Goal: Transaction & Acquisition: Book appointment/travel/reservation

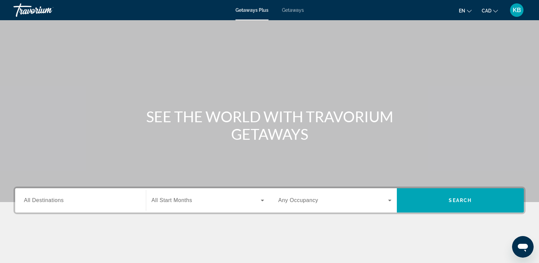
click at [66, 200] on input "Destination All Destinations" at bounding box center [80, 201] width 113 height 8
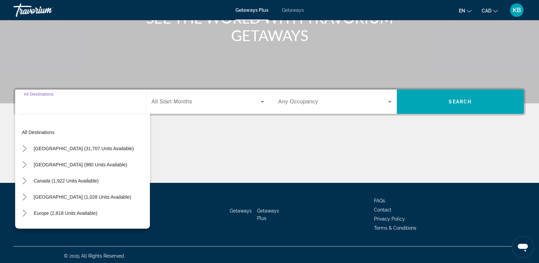
scroll to position [101, 0]
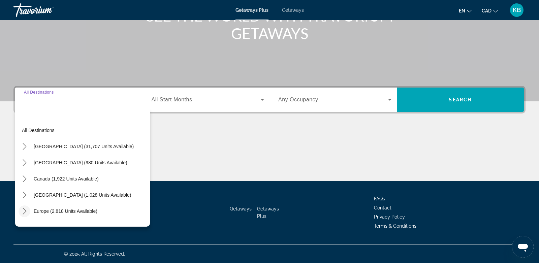
click at [23, 208] on icon "Toggle Europe (2,818 units available) submenu" at bounding box center [25, 211] width 4 height 7
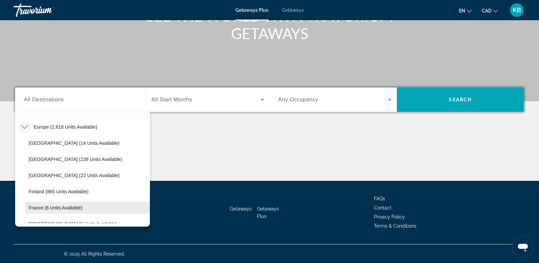
click at [36, 204] on span "Select destination: France (6 units available)" at bounding box center [87, 208] width 125 height 16
type input "**********"
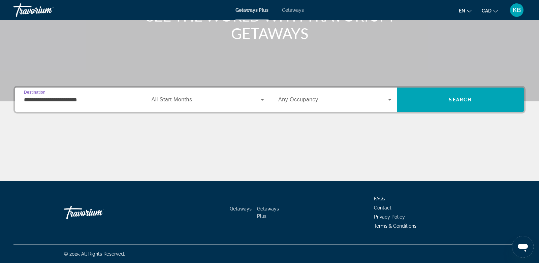
click at [194, 98] on span "Search widget" at bounding box center [207, 100] width 110 height 8
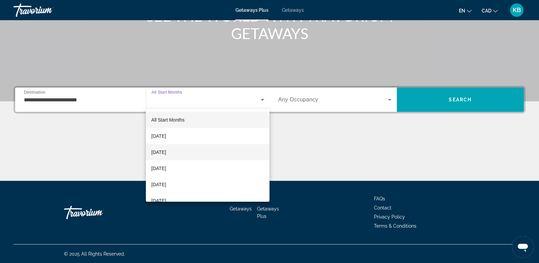
click at [166, 154] on span "[DATE]" at bounding box center [158, 152] width 15 height 8
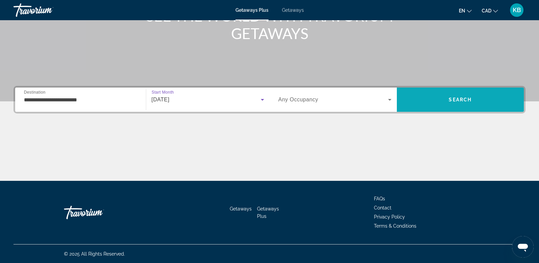
click at [429, 99] on span "Search" at bounding box center [460, 100] width 127 height 16
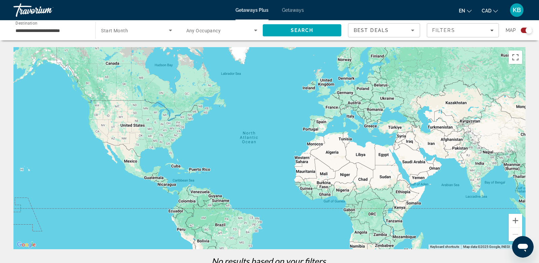
click at [293, 7] on span "Getaways" at bounding box center [293, 9] width 22 height 5
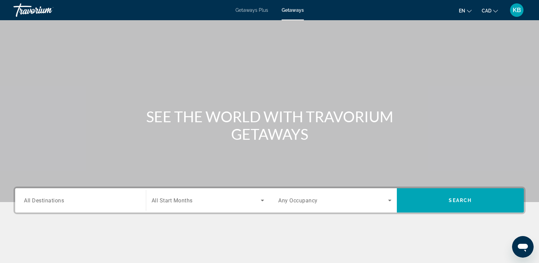
click at [47, 201] on span "All Destinations" at bounding box center [44, 200] width 40 height 6
click at [47, 201] on input "Destination All Destinations" at bounding box center [80, 201] width 113 height 8
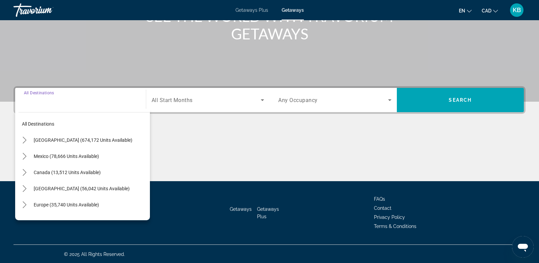
scroll to position [101, 0]
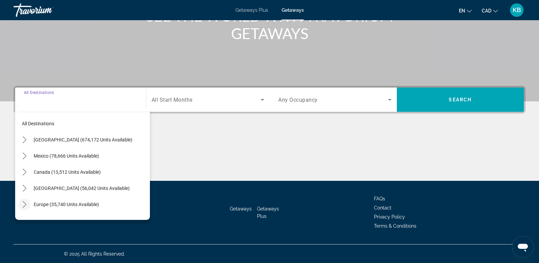
click at [25, 203] on icon "Toggle Europe (35,740 units available) submenu" at bounding box center [25, 204] width 4 height 7
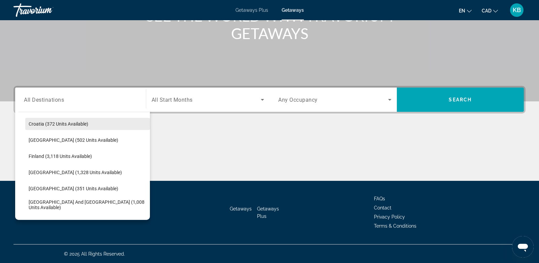
scroll to position [148, 0]
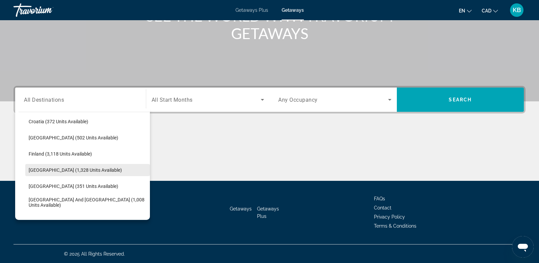
click at [63, 171] on span "[GEOGRAPHIC_DATA] (1,328 units available)" at bounding box center [75, 170] width 93 height 5
type input "**********"
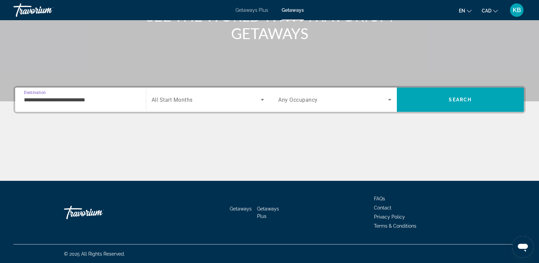
click at [188, 97] on span "All Start Months" at bounding box center [172, 100] width 41 height 6
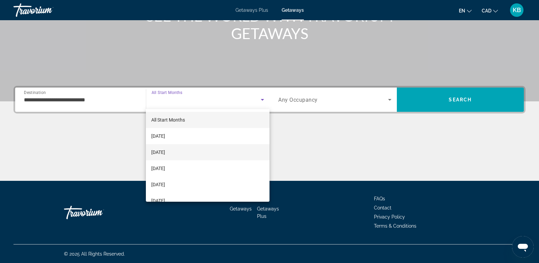
click at [165, 150] on span "[DATE]" at bounding box center [158, 152] width 14 height 8
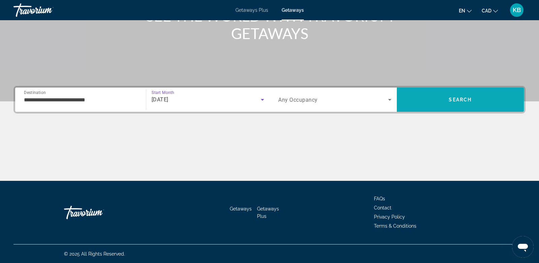
click at [440, 105] on span "Search" at bounding box center [460, 100] width 127 height 16
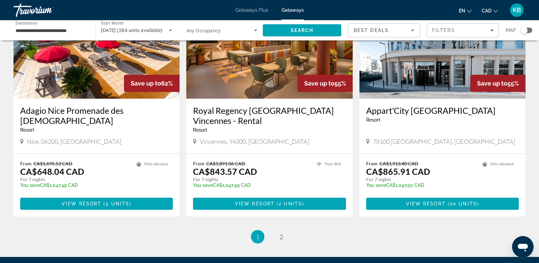
scroll to position [827, 0]
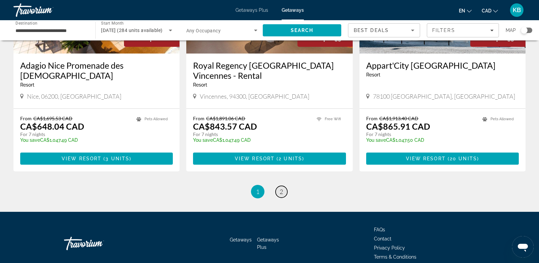
click at [282, 188] on span "2" at bounding box center [281, 191] width 3 height 7
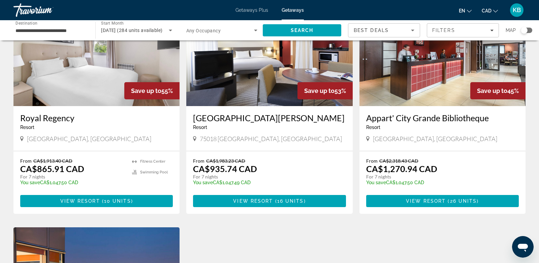
scroll to position [58, 0]
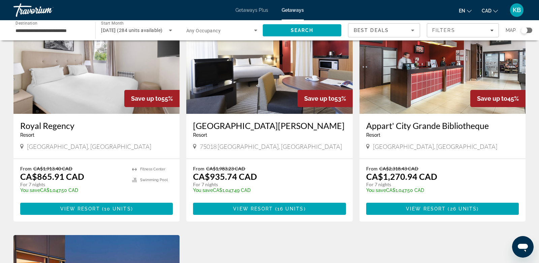
click at [287, 80] on img "Main content" at bounding box center [269, 60] width 166 height 108
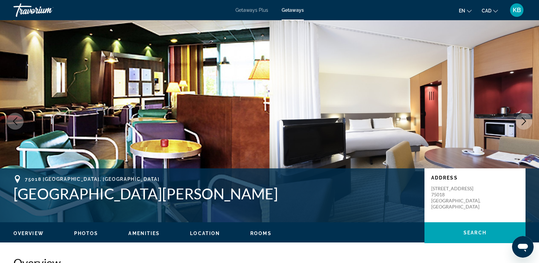
click at [525, 117] on icon "Next image" at bounding box center [524, 121] width 8 height 8
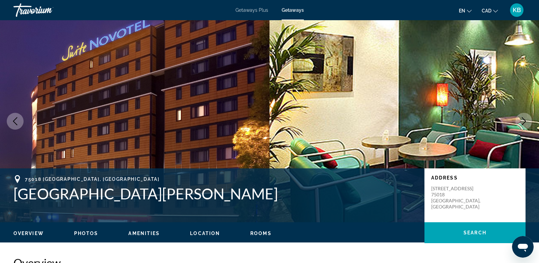
click at [525, 117] on icon "Next image" at bounding box center [524, 121] width 8 height 8
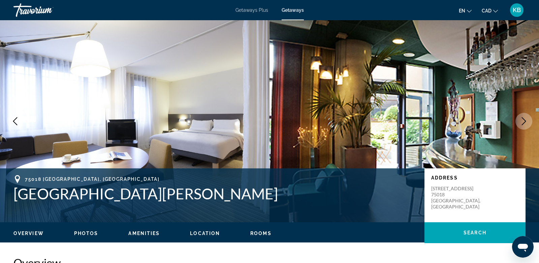
click at [525, 117] on icon "Next image" at bounding box center [524, 121] width 8 height 8
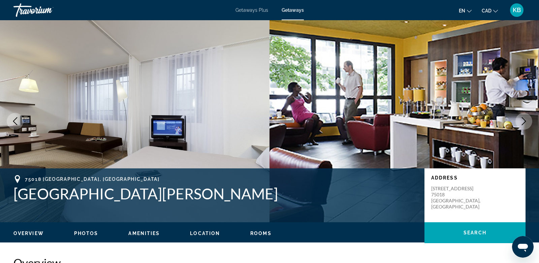
click at [525, 117] on icon "Next image" at bounding box center [524, 121] width 8 height 8
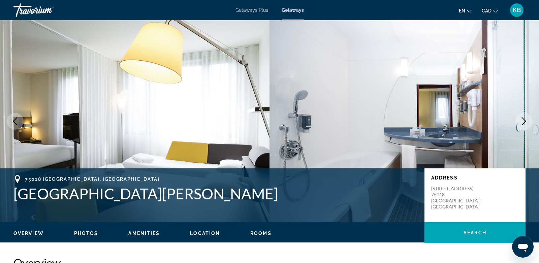
click at [525, 117] on icon "Next image" at bounding box center [524, 121] width 8 height 8
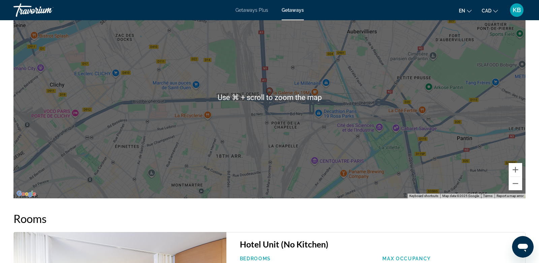
scroll to position [802, 0]
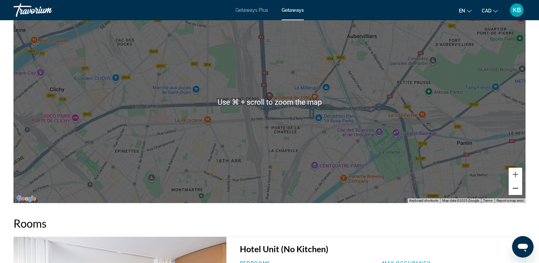
click at [518, 191] on button "Zoom out" at bounding box center [515, 188] width 13 height 13
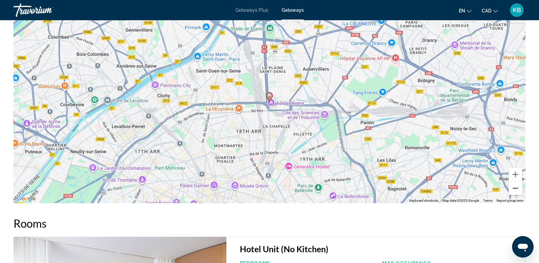
click at [518, 191] on button "Zoom out" at bounding box center [515, 188] width 13 height 13
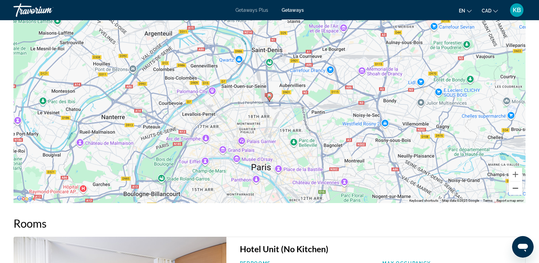
click at [518, 191] on button "Zoom out" at bounding box center [515, 188] width 13 height 13
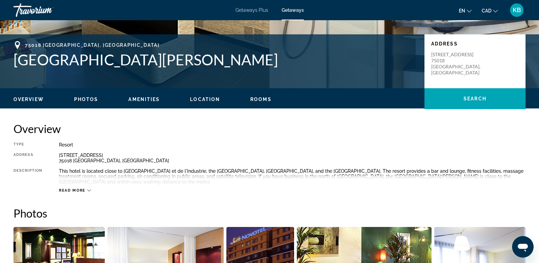
scroll to position [0, 0]
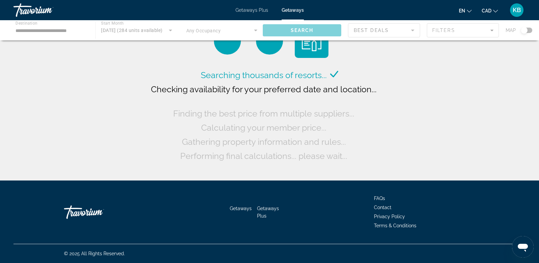
click at [75, 25] on div "Main content" at bounding box center [269, 30] width 539 height 20
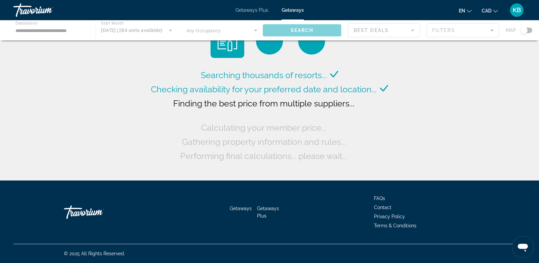
click at [59, 32] on div "Main content" at bounding box center [269, 30] width 539 height 20
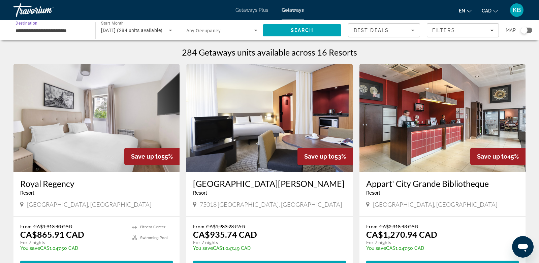
click at [59, 27] on input "**********" at bounding box center [51, 31] width 71 height 8
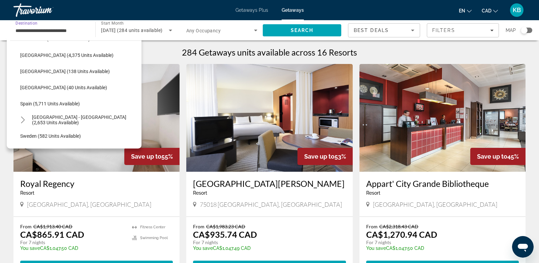
scroll to position [307, 0]
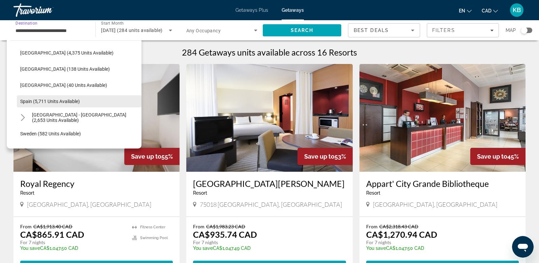
click at [45, 100] on span "Spain (5,711 units available)" at bounding box center [50, 101] width 60 height 5
type input "**********"
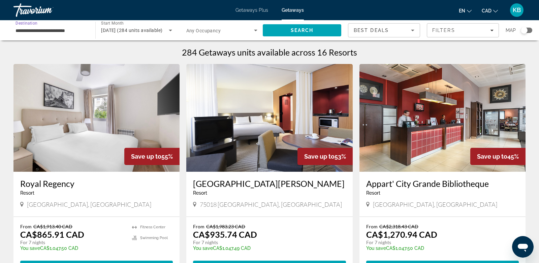
click at [170, 29] on icon "Search widget" at bounding box center [171, 30] width 8 height 8
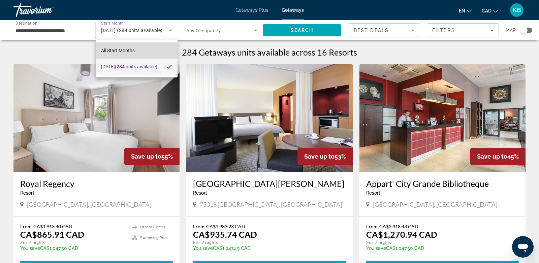
click at [136, 52] on mat-option "All Start Months" at bounding box center [137, 50] width 82 height 16
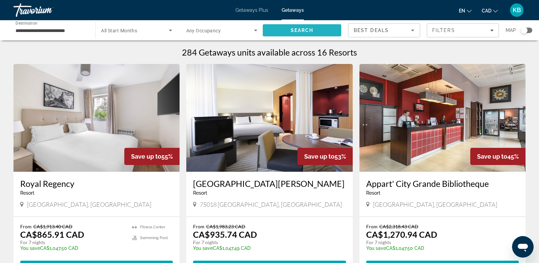
click at [322, 31] on span "Search" at bounding box center [302, 30] width 79 height 16
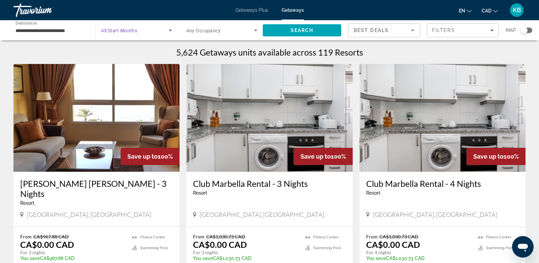
click at [162, 30] on span "Search widget" at bounding box center [134, 30] width 67 height 8
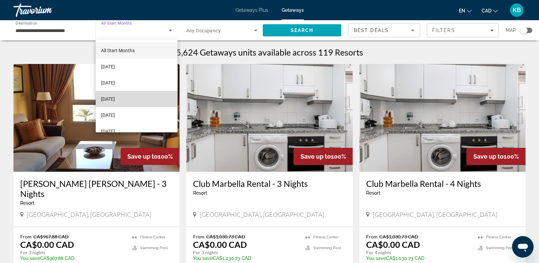
click at [115, 99] on span "[DATE]" at bounding box center [108, 99] width 14 height 8
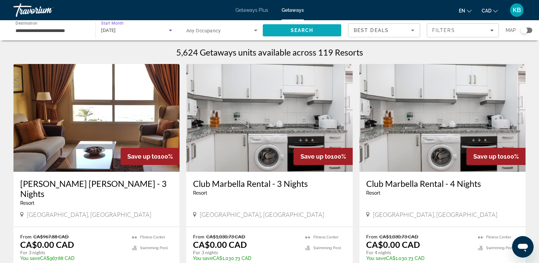
click at [279, 31] on span "Search" at bounding box center [302, 30] width 79 height 16
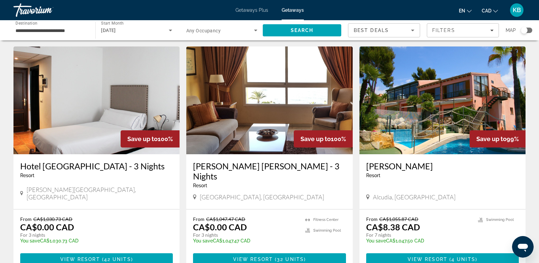
scroll to position [26, 0]
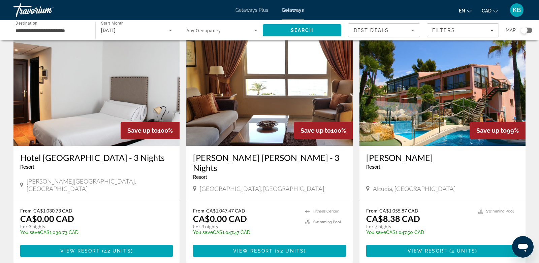
click at [530, 31] on div "Search widget" at bounding box center [526, 30] width 11 height 5
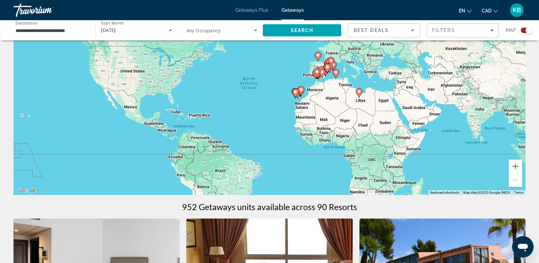
scroll to position [0, 0]
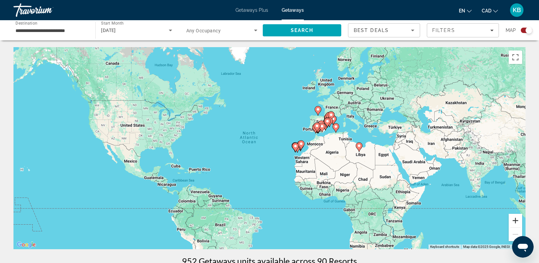
click at [515, 221] on button "Zoom in" at bounding box center [515, 220] width 13 height 13
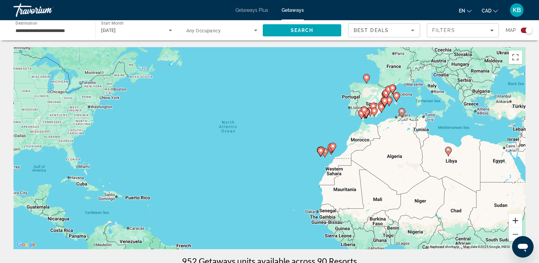
click at [515, 221] on button "Zoom in" at bounding box center [515, 220] width 13 height 13
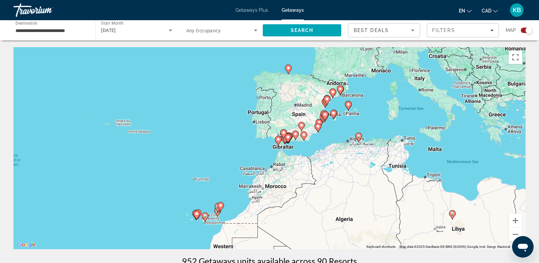
drag, startPoint x: 473, startPoint y: 150, endPoint x: 296, endPoint y: 205, distance: 185.2
click at [296, 205] on div "To activate drag with keyboard, press Alt + Enter. Once in keyboard drag state,…" at bounding box center [269, 148] width 512 height 202
click at [513, 221] on button "Zoom in" at bounding box center [515, 220] width 13 height 13
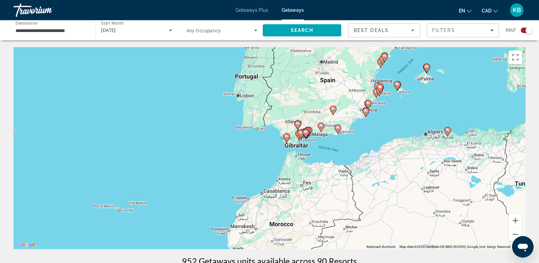
click at [370, 104] on image "Main content" at bounding box center [368, 103] width 4 height 4
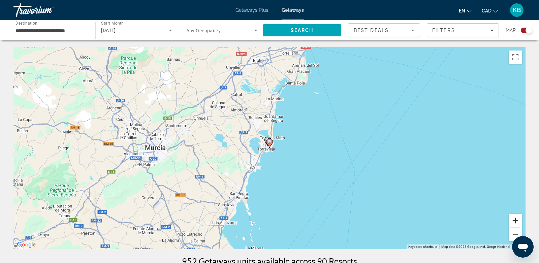
click at [517, 222] on button "Zoom in" at bounding box center [515, 220] width 13 height 13
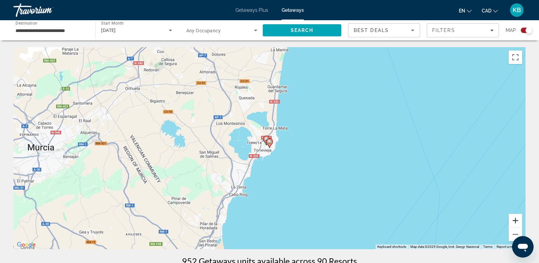
click at [517, 222] on button "Zoom in" at bounding box center [515, 220] width 13 height 13
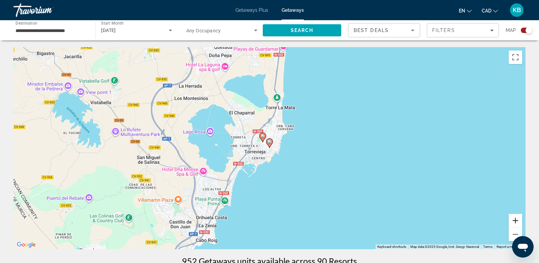
click at [517, 222] on button "Zoom in" at bounding box center [515, 220] width 13 height 13
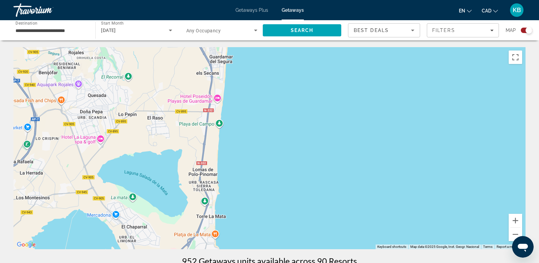
drag, startPoint x: 334, startPoint y: 145, endPoint x: 254, endPoint y: 294, distance: 169.3
click at [254, 263] on html "**********" at bounding box center [269, 131] width 539 height 263
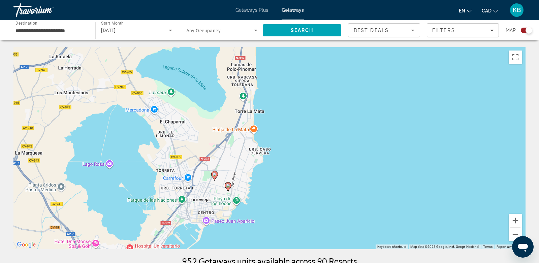
drag, startPoint x: 304, startPoint y: 148, endPoint x: 344, endPoint y: 46, distance: 109.8
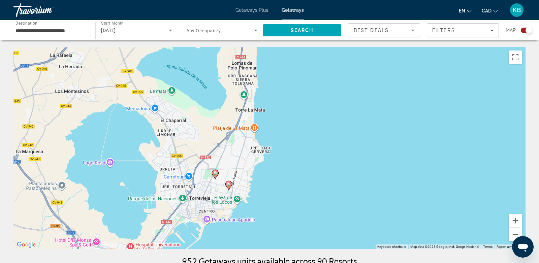
click at [229, 187] on icon "Main content" at bounding box center [229, 185] width 6 height 9
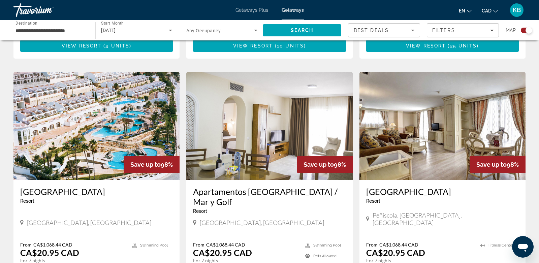
scroll to position [674, 0]
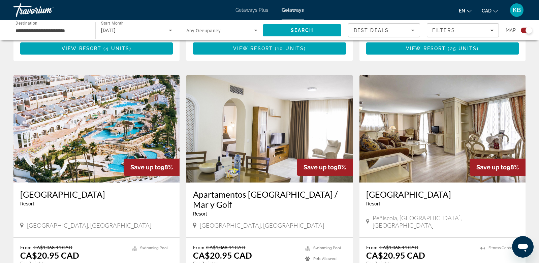
click at [97, 114] on img "Main content" at bounding box center [96, 129] width 166 height 108
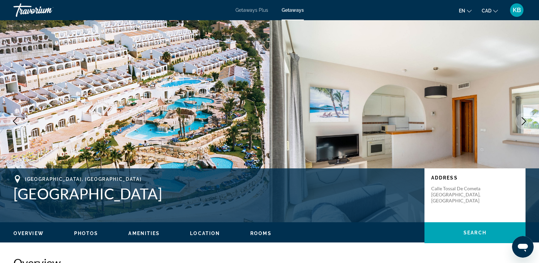
click at [524, 121] on icon "Next image" at bounding box center [524, 121] width 8 height 8
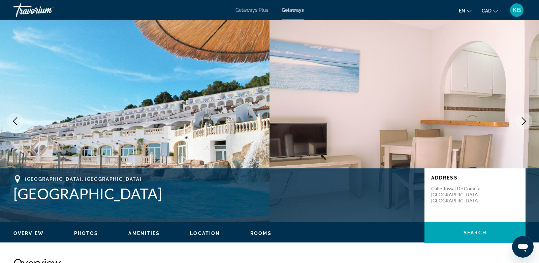
click at [524, 121] on icon "Next image" at bounding box center [524, 121] width 8 height 8
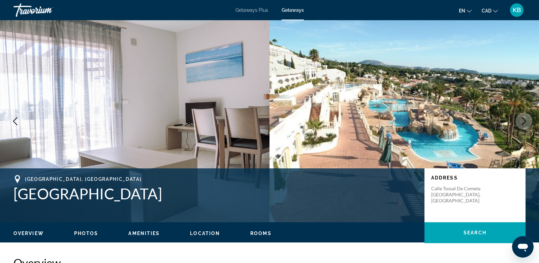
click at [524, 121] on icon "Next image" at bounding box center [524, 121] width 8 height 8
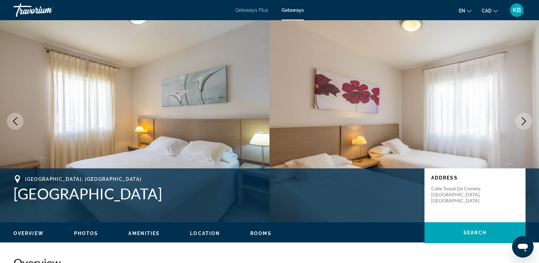
click at [524, 121] on icon "Next image" at bounding box center [524, 121] width 8 height 8
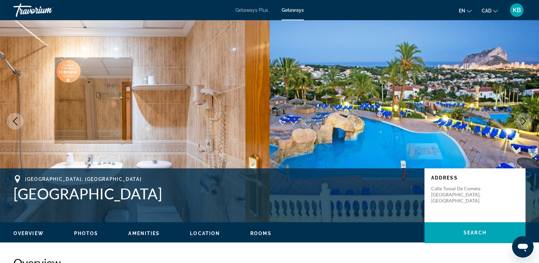
click at [524, 121] on icon "Next image" at bounding box center [524, 121] width 8 height 8
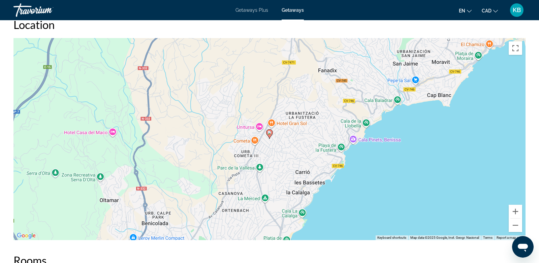
scroll to position [921, 0]
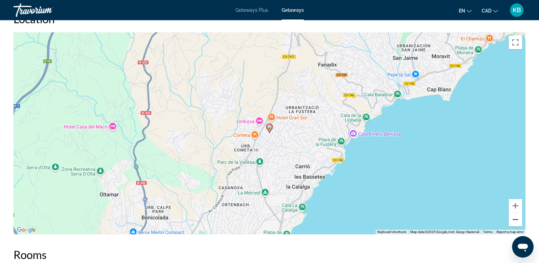
click at [520, 214] on button "Zoom out" at bounding box center [515, 219] width 13 height 13
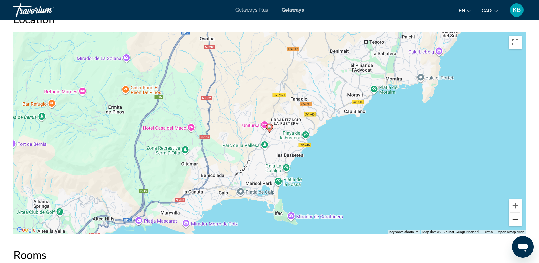
click at [520, 214] on button "Zoom out" at bounding box center [515, 219] width 13 height 13
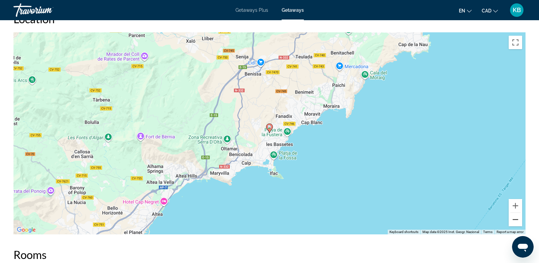
click at [520, 214] on button "Zoom out" at bounding box center [515, 219] width 13 height 13
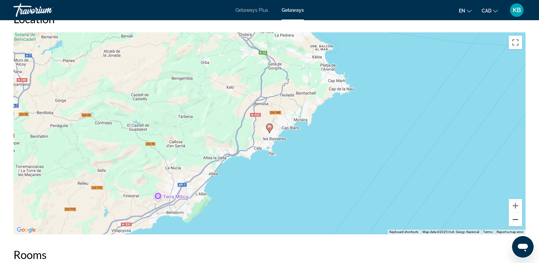
click at [520, 214] on button "Zoom out" at bounding box center [515, 219] width 13 height 13
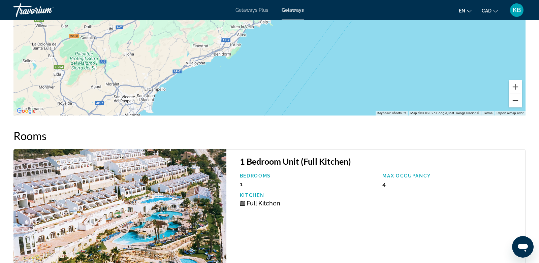
scroll to position [1038, 0]
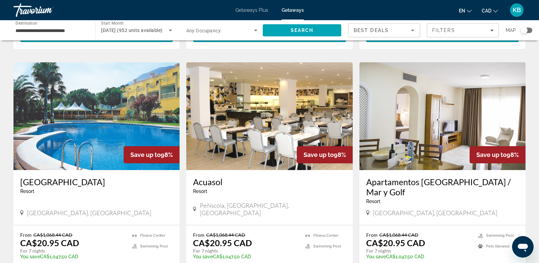
scroll to position [244, 0]
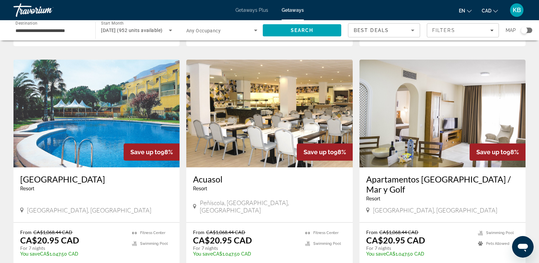
click at [99, 116] on img "Main content" at bounding box center [96, 114] width 166 height 108
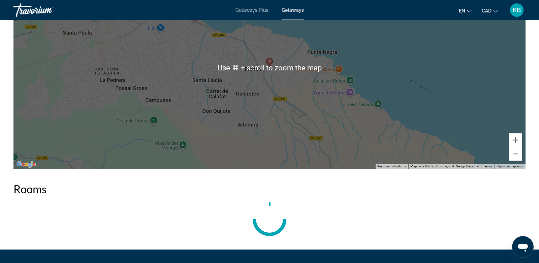
scroll to position [912, 0]
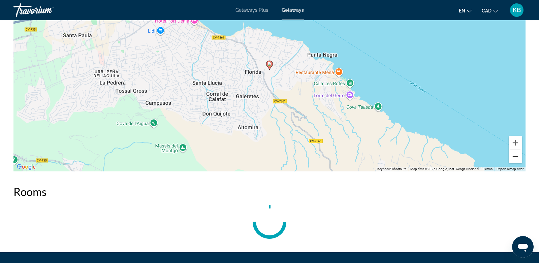
click at [517, 155] on button "Zoom out" at bounding box center [515, 156] width 13 height 13
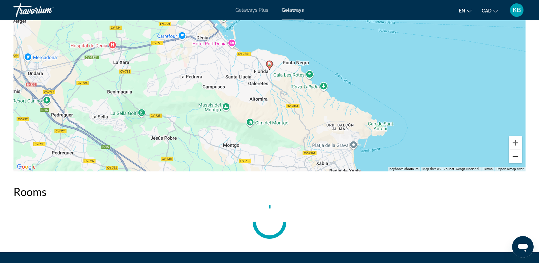
click at [517, 155] on button "Zoom out" at bounding box center [515, 156] width 13 height 13
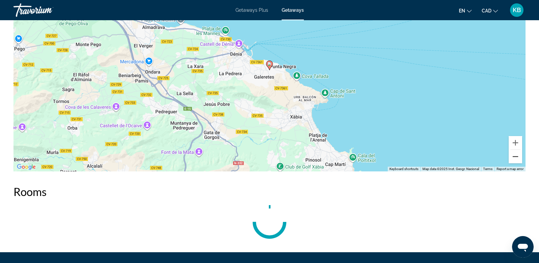
click at [517, 155] on button "Zoom out" at bounding box center [515, 156] width 13 height 13
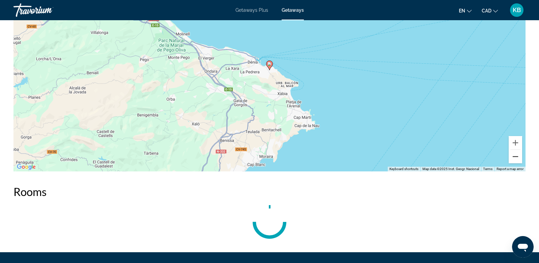
click at [517, 155] on button "Zoom out" at bounding box center [515, 156] width 13 height 13
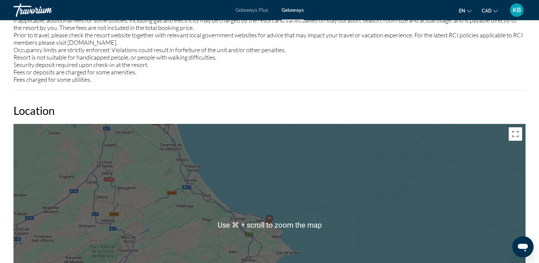
scroll to position [731, 0]
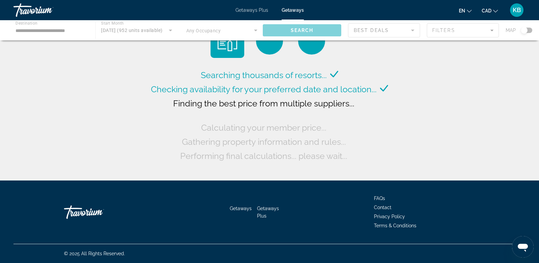
click at [531, 29] on div "Main content" at bounding box center [269, 30] width 539 height 20
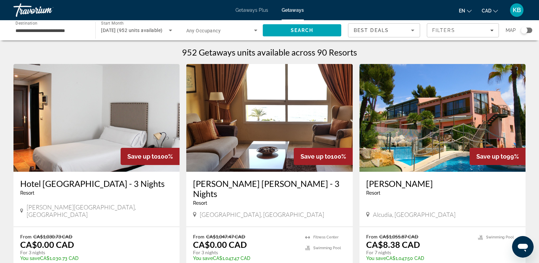
click at [56, 29] on input "**********" at bounding box center [51, 31] width 71 height 8
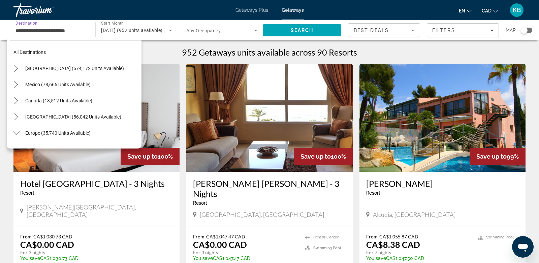
scroll to position [315, 0]
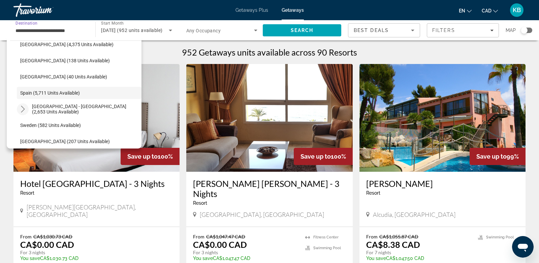
click at [22, 109] on icon "Toggle Spain - Canary Islands (2,653 units available) submenu" at bounding box center [23, 109] width 7 height 7
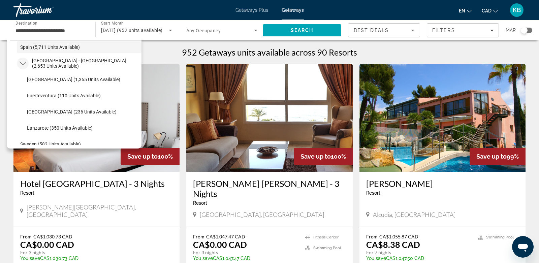
scroll to position [360, 0]
click at [528, 30] on div "Search widget" at bounding box center [524, 30] width 7 height 7
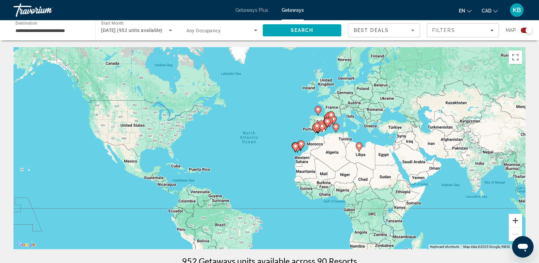
click at [518, 221] on button "Zoom in" at bounding box center [515, 220] width 13 height 13
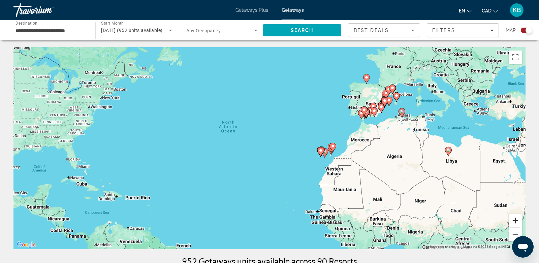
click at [518, 221] on button "Zoom in" at bounding box center [515, 220] width 13 height 13
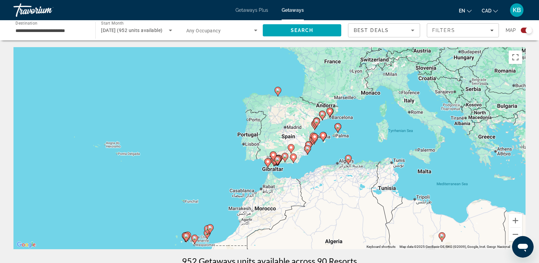
click at [514, 221] on button "Zoom in" at bounding box center [515, 220] width 13 height 13
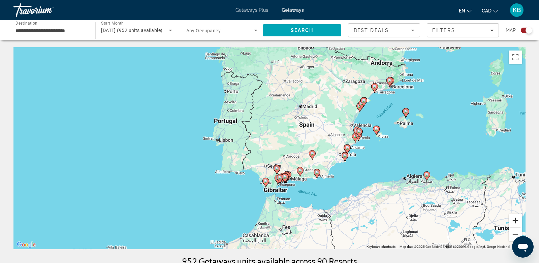
click at [514, 221] on button "Zoom in" at bounding box center [515, 220] width 13 height 13
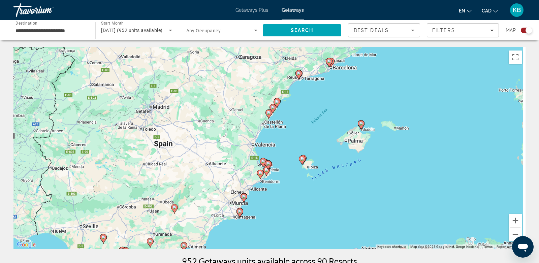
drag, startPoint x: 440, startPoint y: 183, endPoint x: 252, endPoint y: 225, distance: 192.4
click at [252, 225] on div "To activate drag with keyboard, press Alt + Enter. Once in keyboard drag state,…" at bounding box center [269, 148] width 512 height 202
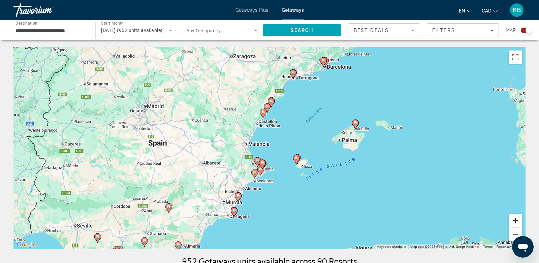
click at [518, 221] on button "Zoom in" at bounding box center [515, 220] width 13 height 13
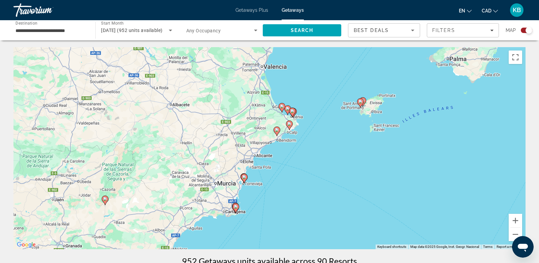
drag, startPoint x: 314, startPoint y: 212, endPoint x: 352, endPoint y: 137, distance: 83.8
click at [352, 137] on div "To activate drag with keyboard, press Alt + Enter. Once in keyboard drag state,…" at bounding box center [269, 148] width 512 height 202
click at [516, 219] on button "Zoom in" at bounding box center [515, 220] width 13 height 13
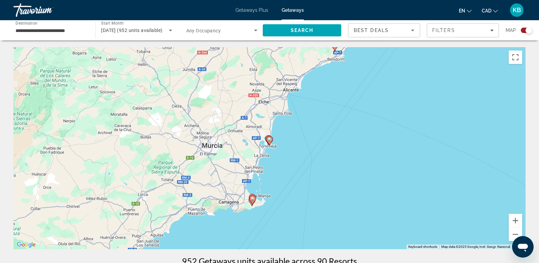
drag, startPoint x: 324, startPoint y: 228, endPoint x: 376, endPoint y: 154, distance: 90.3
click at [376, 154] on div "To activate drag with keyboard, press Alt + Enter. Once in keyboard drag state,…" at bounding box center [269, 148] width 512 height 202
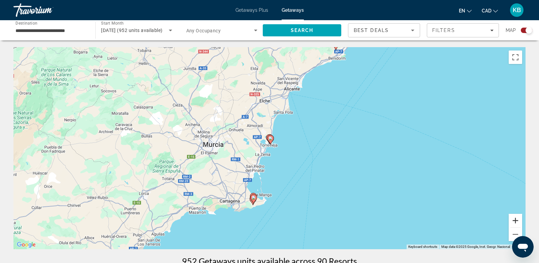
click at [515, 218] on button "Zoom in" at bounding box center [515, 220] width 13 height 13
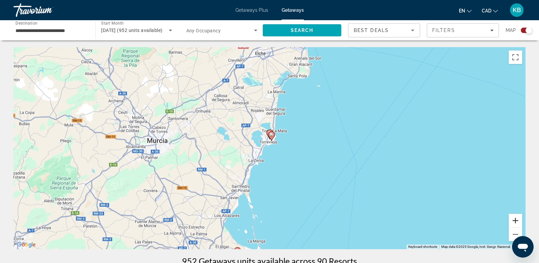
click at [515, 218] on button "Zoom in" at bounding box center [515, 220] width 13 height 13
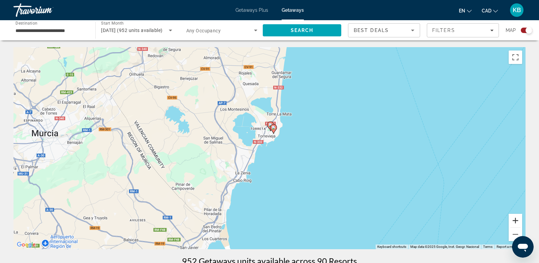
click at [515, 218] on button "Zoom in" at bounding box center [515, 220] width 13 height 13
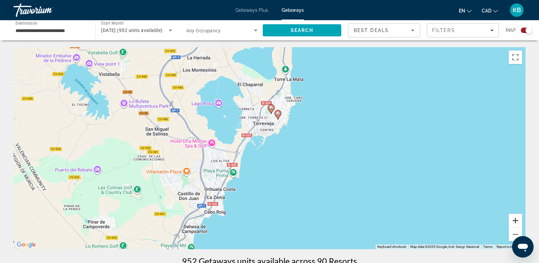
click at [515, 218] on button "Zoom in" at bounding box center [515, 220] width 13 height 13
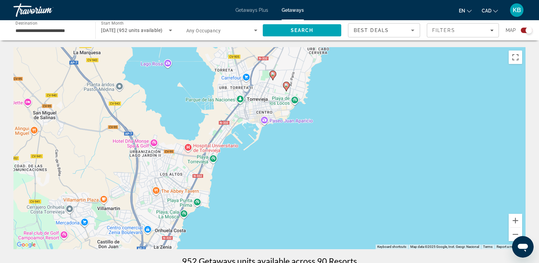
click at [275, 76] on icon "Main content" at bounding box center [273, 75] width 6 height 9
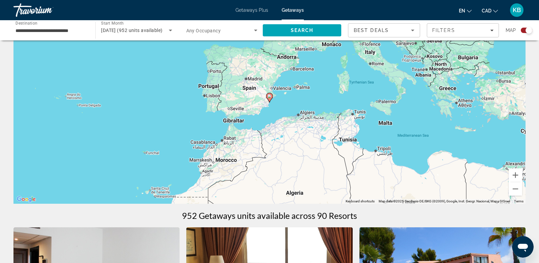
scroll to position [42, 0]
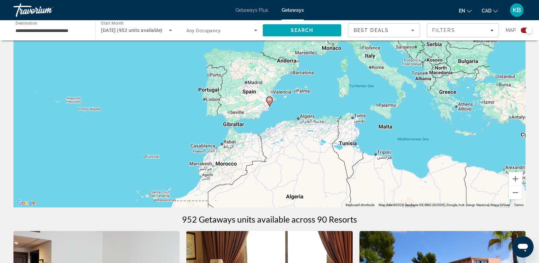
click at [270, 101] on image "Main content" at bounding box center [270, 100] width 4 height 4
type input "**********"
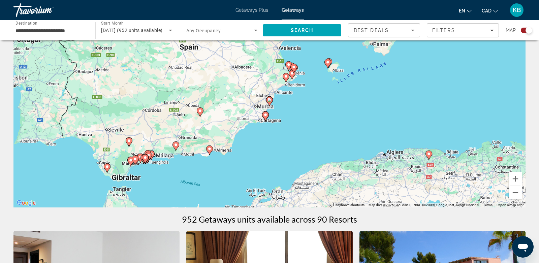
click at [270, 101] on image "Main content" at bounding box center [270, 100] width 4 height 4
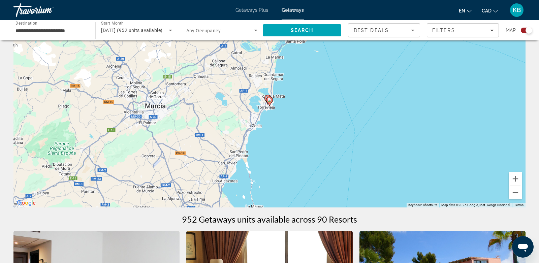
click at [270, 101] on image "Main content" at bounding box center [270, 100] width 4 height 4
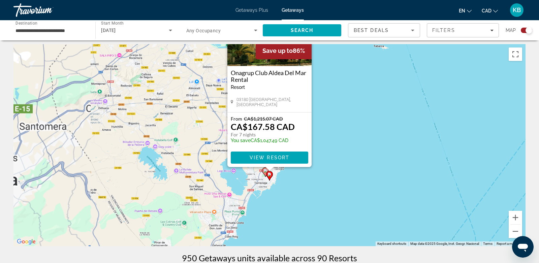
scroll to position [0, 0]
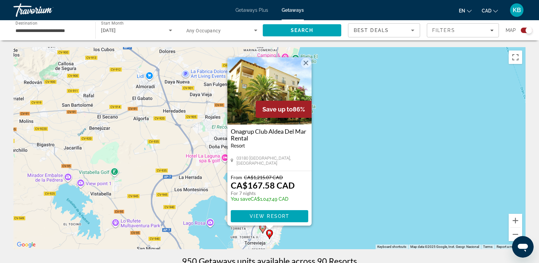
click at [263, 229] on image "Main content" at bounding box center [263, 228] width 4 height 4
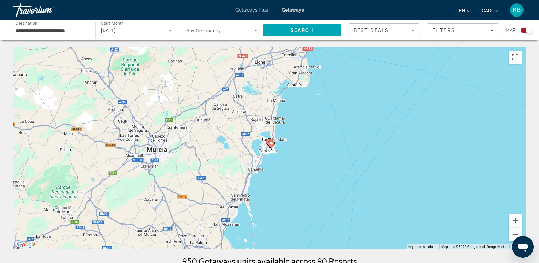
click at [268, 140] on icon "Main content" at bounding box center [270, 143] width 6 height 9
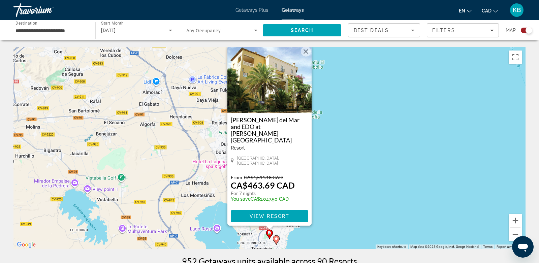
click at [278, 240] on image "Main content" at bounding box center [276, 239] width 4 height 4
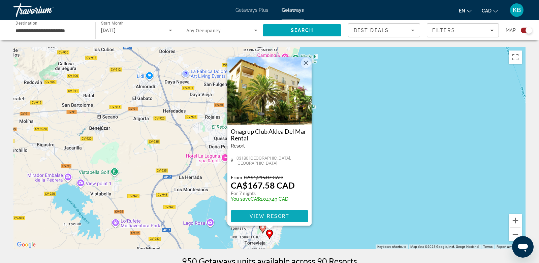
click at [279, 215] on span "View Resort" at bounding box center [270, 216] width 40 height 5
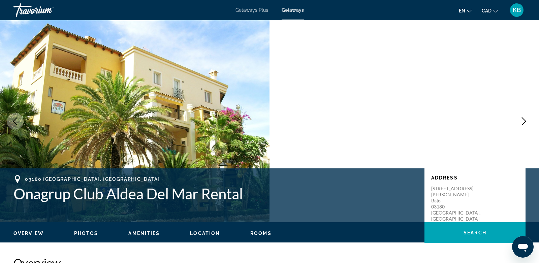
click at [524, 119] on icon "Next image" at bounding box center [524, 121] width 4 height 8
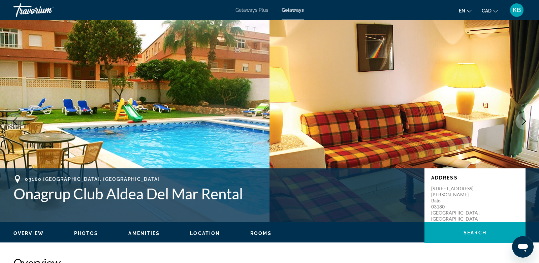
click at [524, 119] on icon "Next image" at bounding box center [524, 121] width 4 height 8
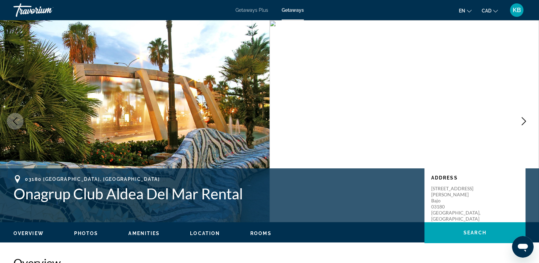
click at [524, 119] on icon "Next image" at bounding box center [524, 121] width 4 height 8
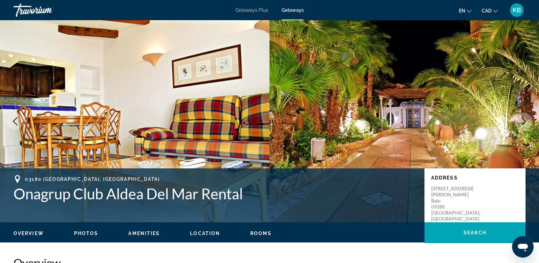
click at [524, 119] on icon "Next image" at bounding box center [524, 121] width 4 height 8
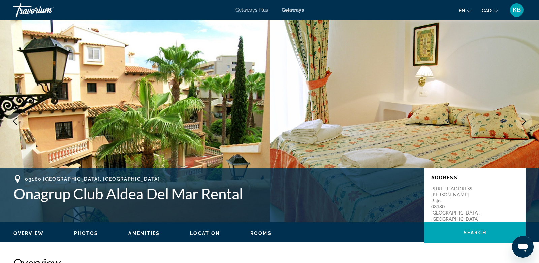
click at [524, 119] on icon "Next image" at bounding box center [524, 121] width 4 height 8
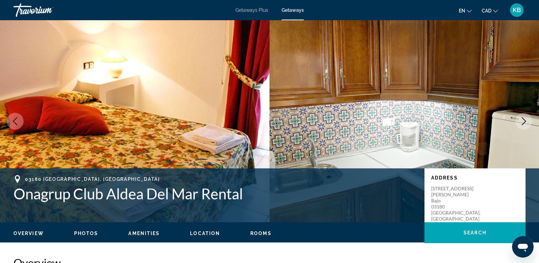
click at [524, 119] on icon "Next image" at bounding box center [524, 121] width 4 height 8
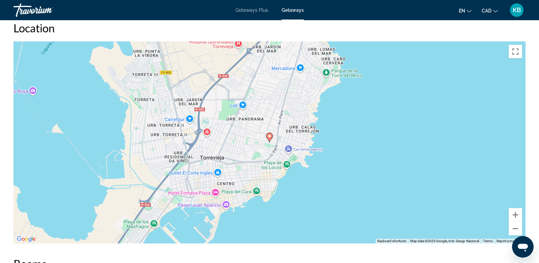
scroll to position [845, 0]
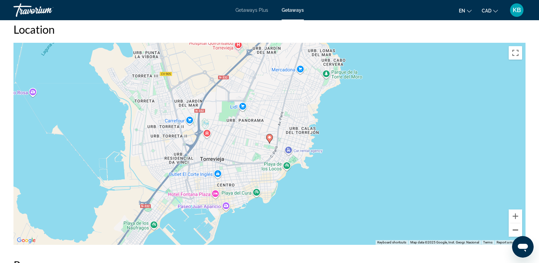
click at [511, 234] on button "Zoom out" at bounding box center [515, 230] width 13 height 13
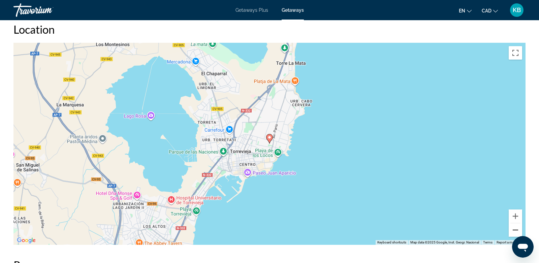
click at [511, 234] on button "Zoom out" at bounding box center [515, 230] width 13 height 13
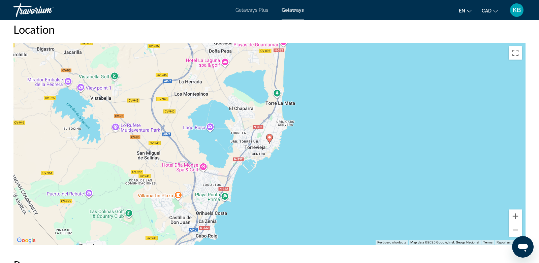
click at [511, 234] on button "Zoom out" at bounding box center [515, 230] width 13 height 13
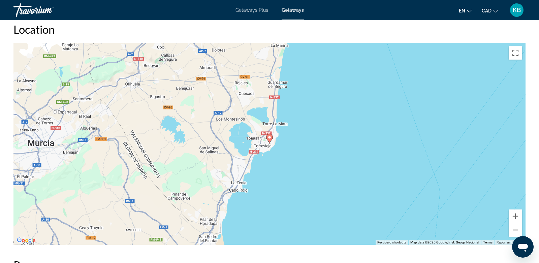
click at [511, 234] on button "Zoom out" at bounding box center [515, 230] width 13 height 13
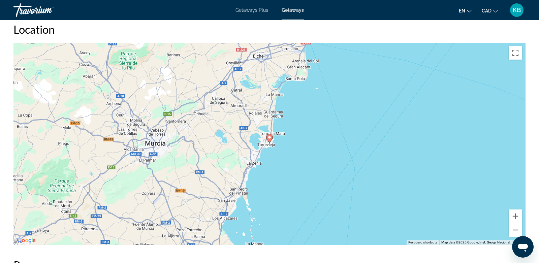
click at [511, 234] on button "Zoom out" at bounding box center [515, 230] width 13 height 13
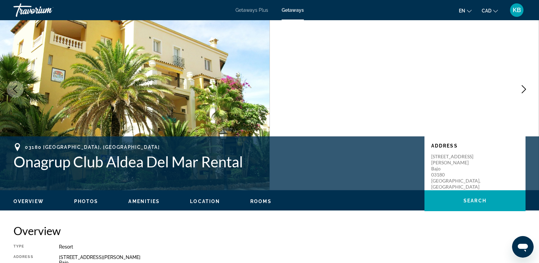
scroll to position [0, 0]
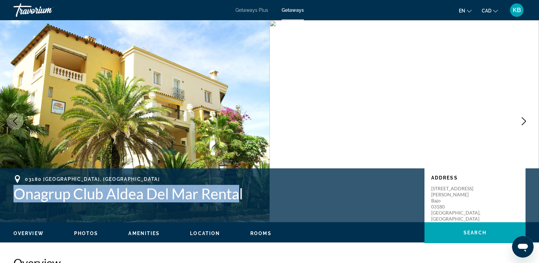
drag, startPoint x: 10, startPoint y: 195, endPoint x: 242, endPoint y: 197, distance: 232.0
click at [242, 197] on div "03180 [GEOGRAPHIC_DATA], [GEOGRAPHIC_DATA] Onagrup Club Aldea Del Mar Rental Ad…" at bounding box center [269, 195] width 539 height 40
copy h1 "Onagrup Club Aldea Del Mar Renta"
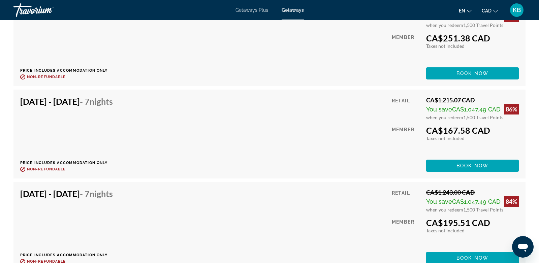
scroll to position [1292, 0]
